Goal: Information Seeking & Learning: Learn about a topic

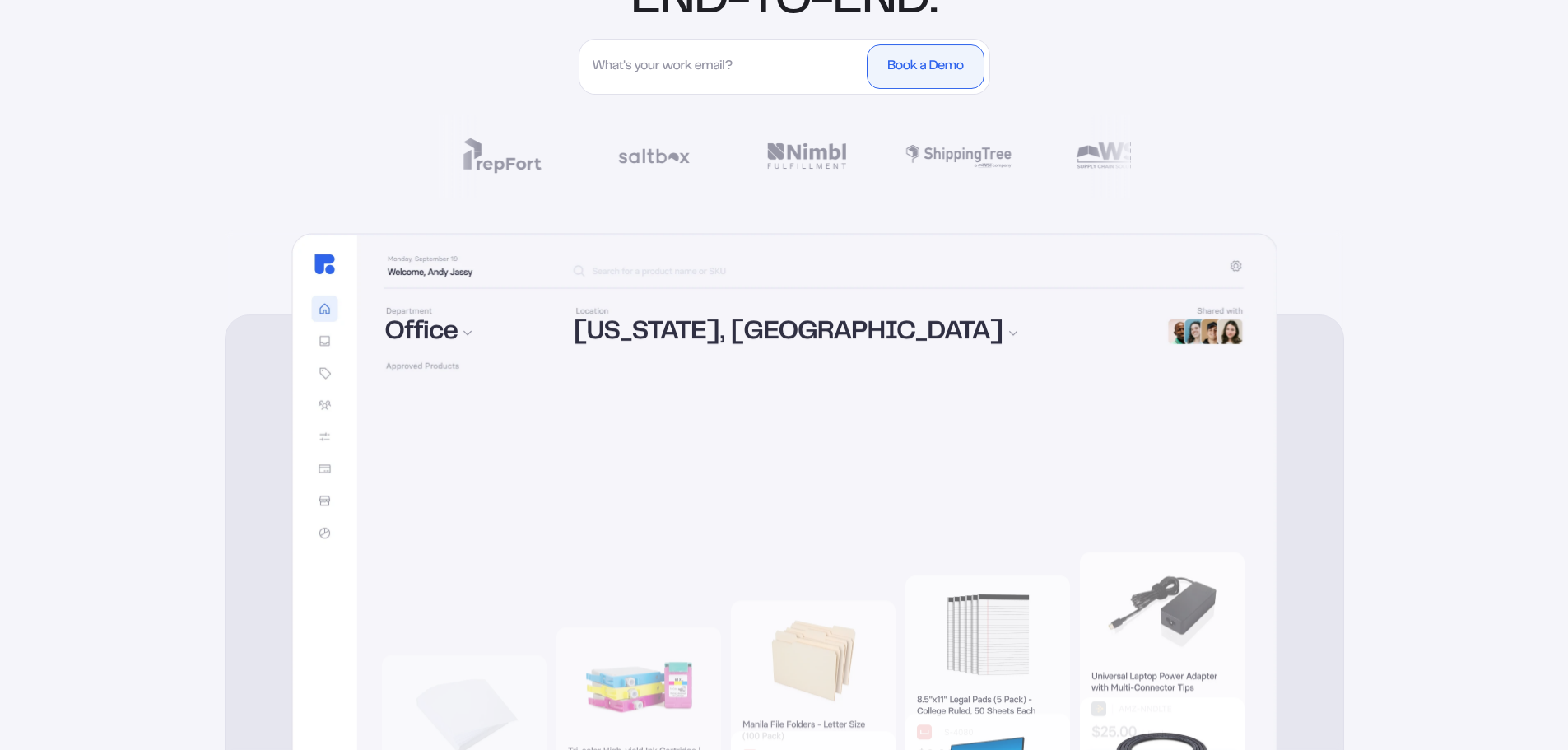
drag, startPoint x: 259, startPoint y: 586, endPoint x: 252, endPoint y: 680, distance: 94.3
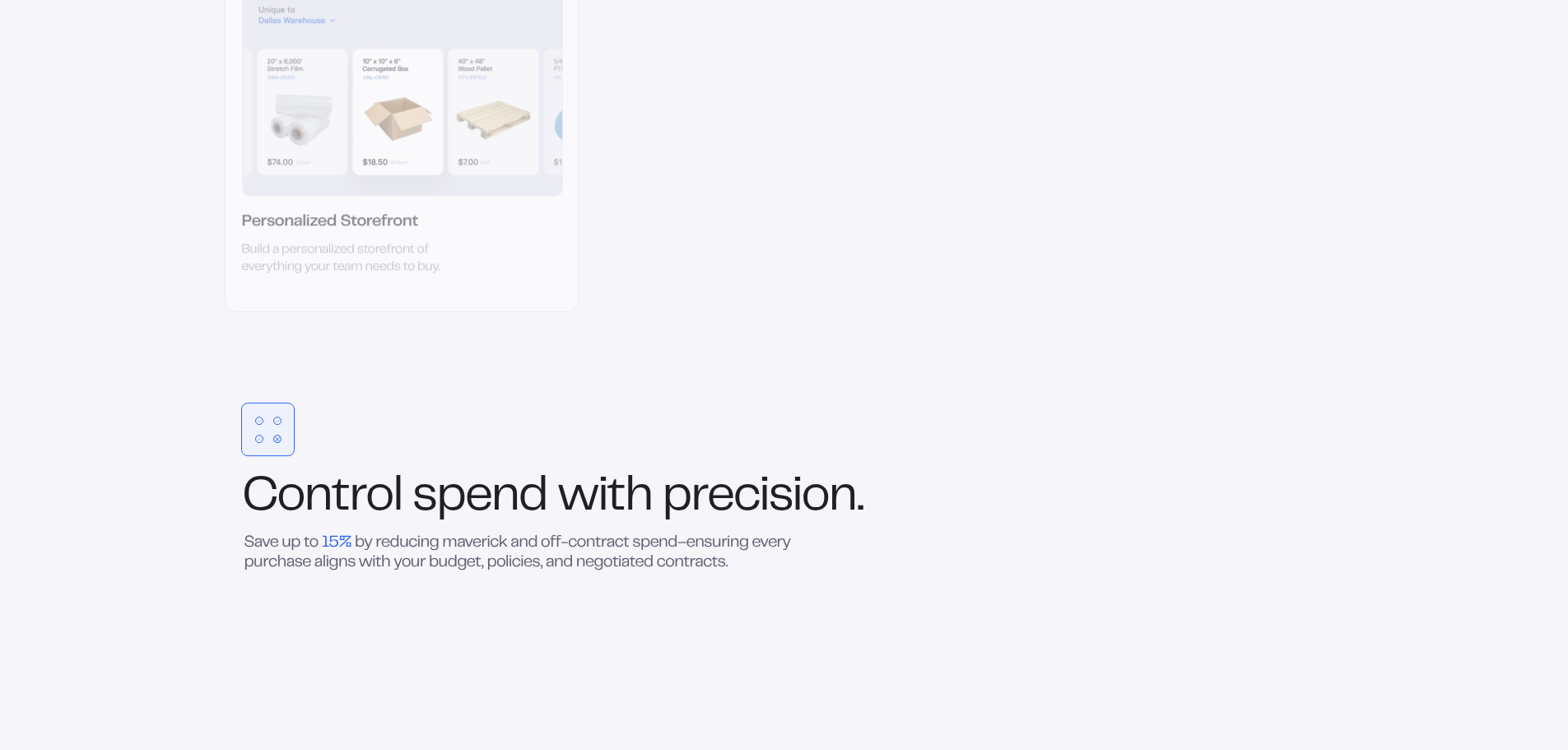
drag, startPoint x: 246, startPoint y: 542, endPoint x: 252, endPoint y: 658, distance: 116.2
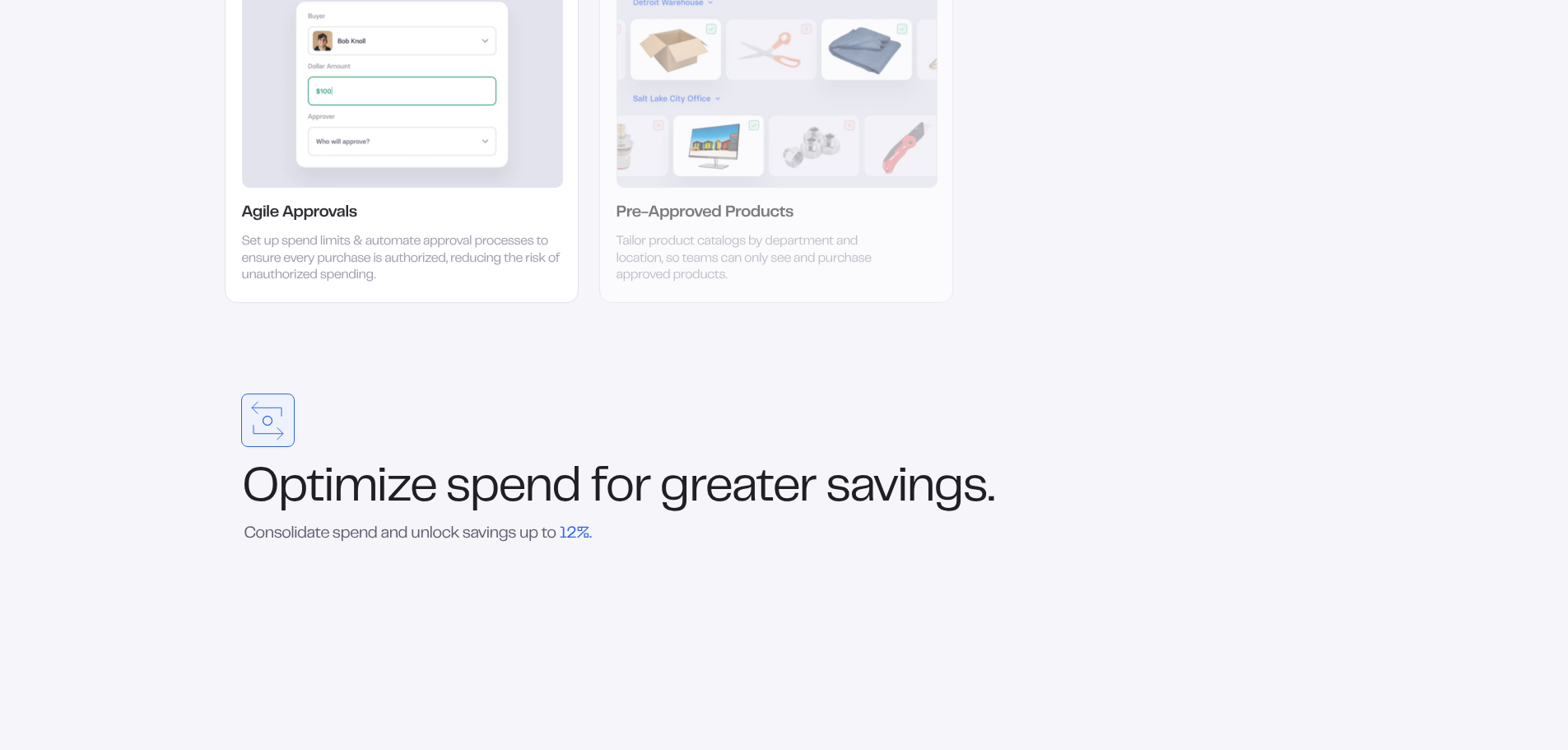
drag, startPoint x: 148, startPoint y: 536, endPoint x: 174, endPoint y: 299, distance: 238.4
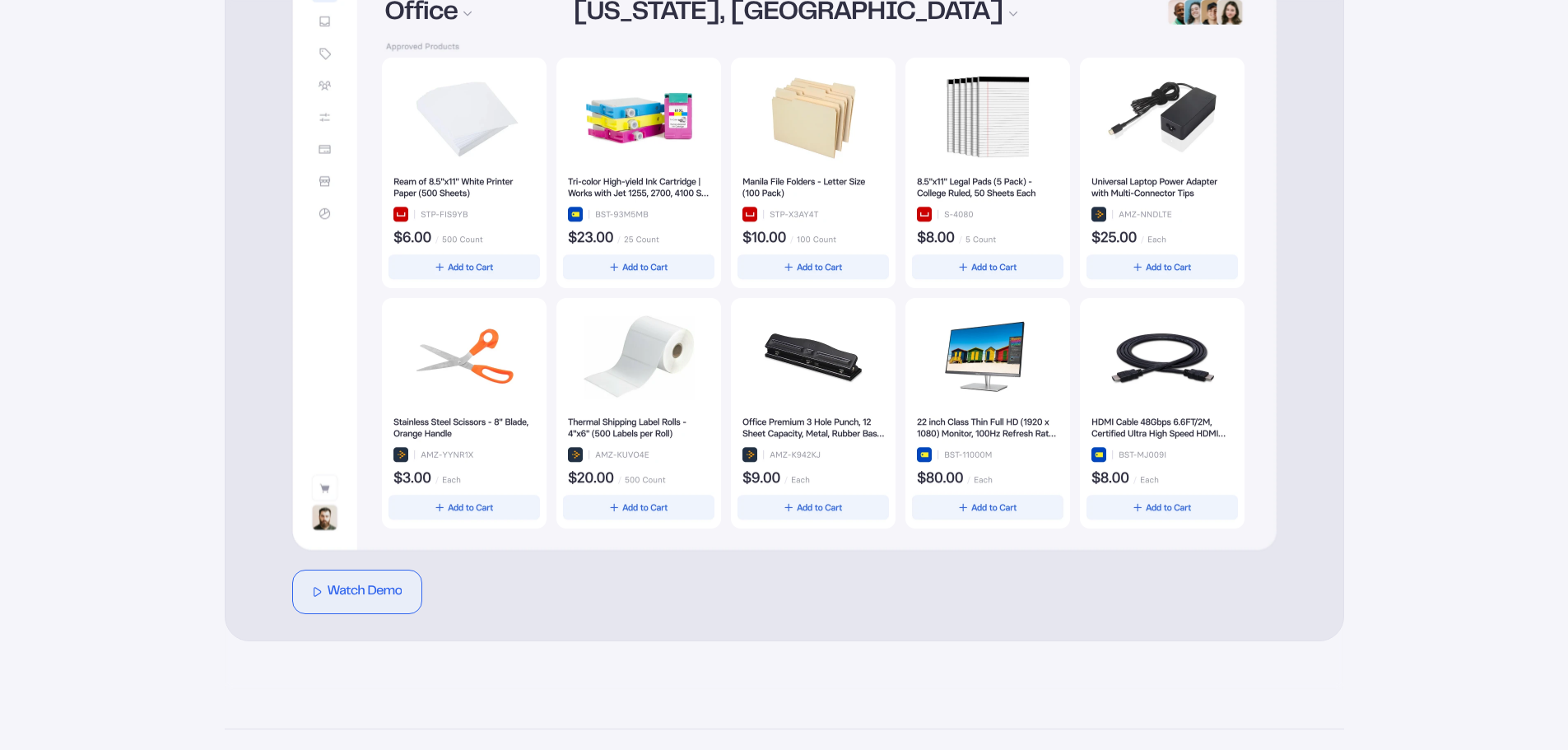
drag, startPoint x: 251, startPoint y: 361, endPoint x: 305, endPoint y: 161, distance: 207.2
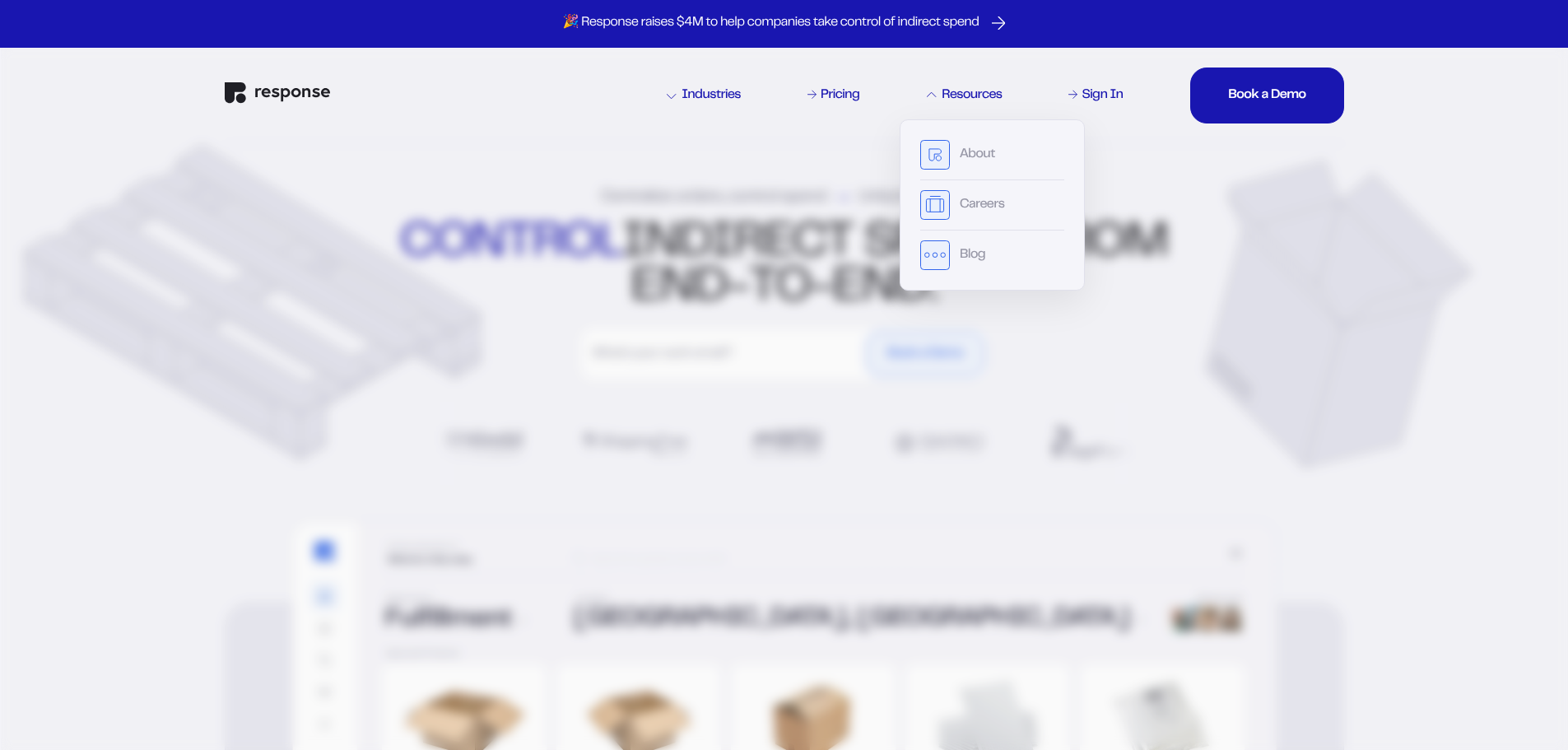
click at [945, 90] on div "Resources" at bounding box center [964, 95] width 75 height 13
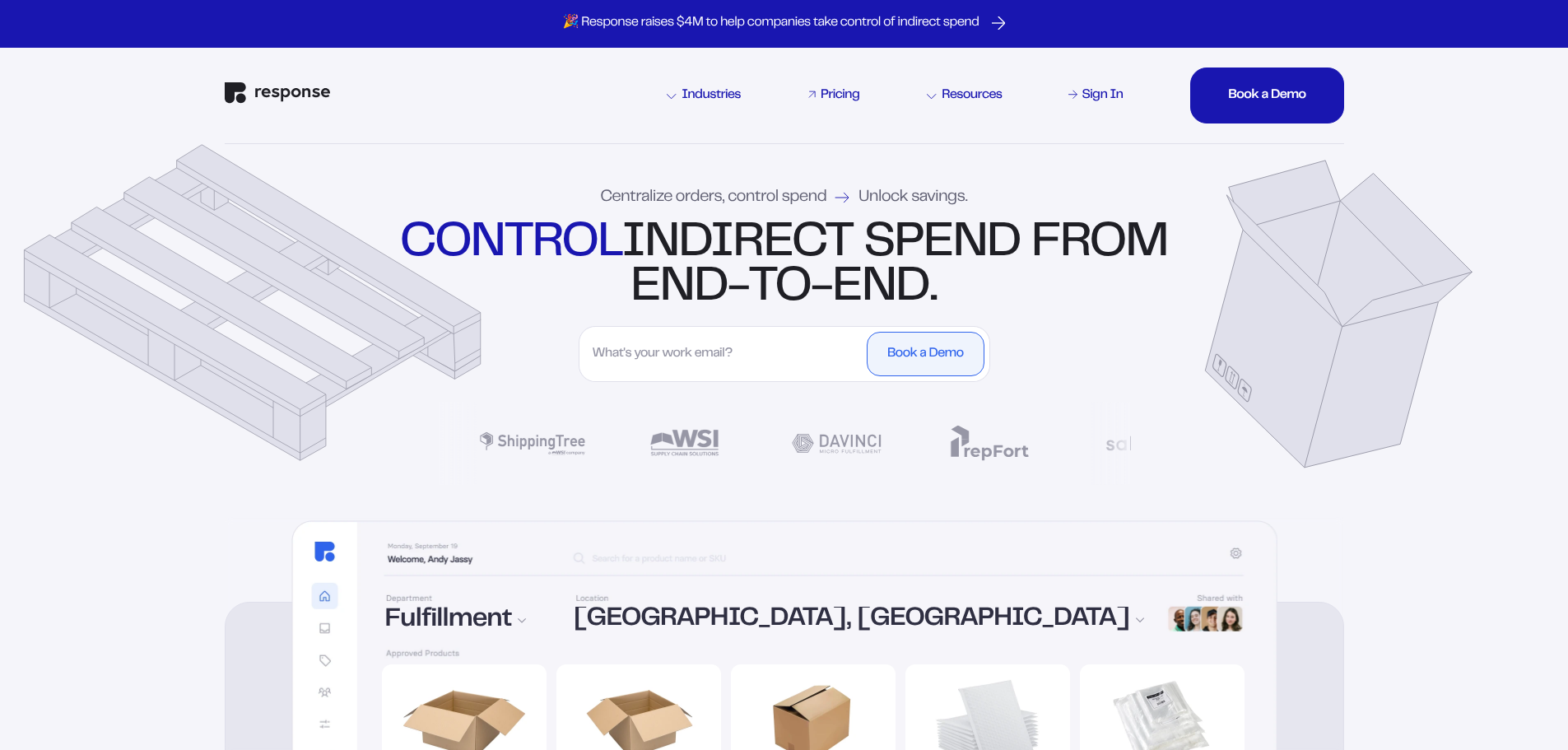
click at [839, 90] on div "Pricing" at bounding box center [840, 95] width 38 height 13
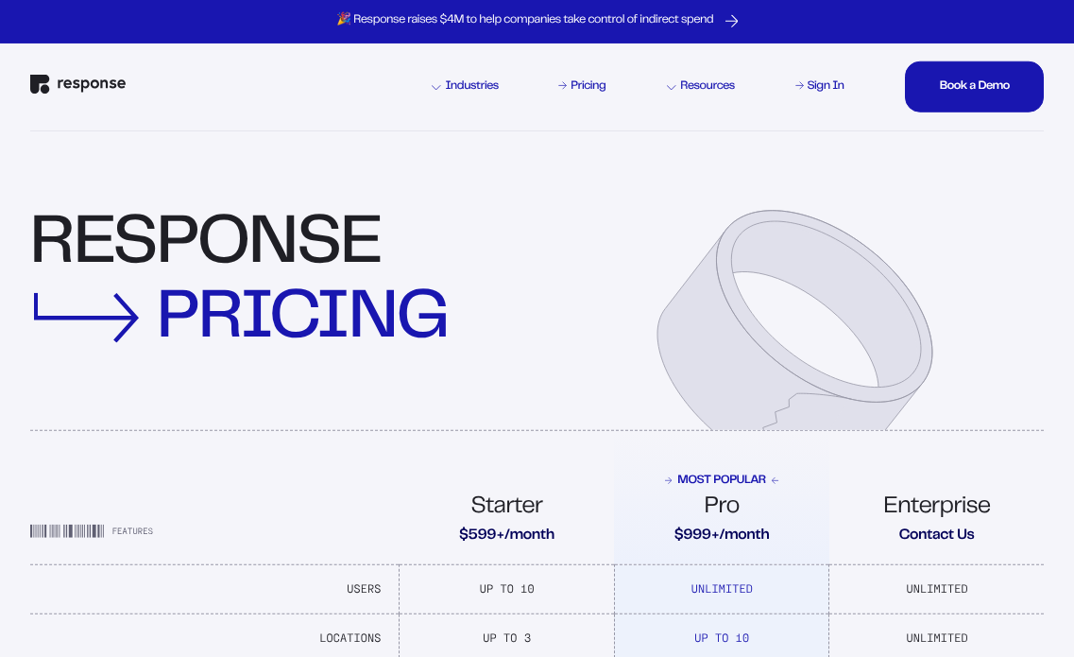
click at [75, 89] on img "Response Home" at bounding box center [77, 85] width 95 height 20
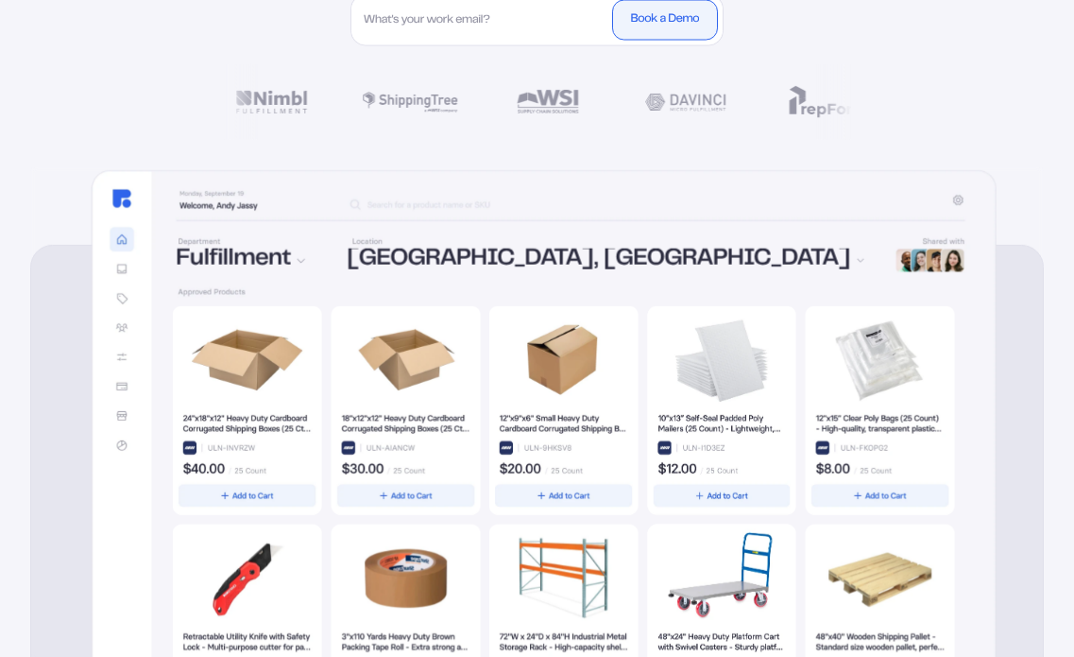
scroll to position [473, 0]
